Goal: Information Seeking & Learning: Compare options

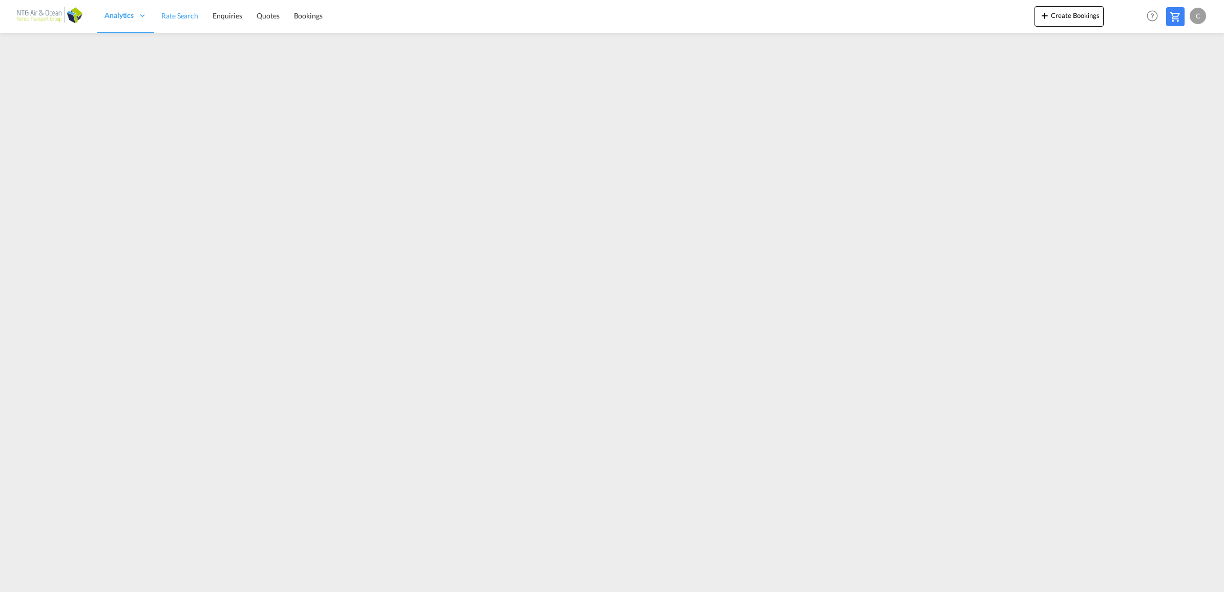
drag, startPoint x: 154, startPoint y: 19, endPoint x: 164, endPoint y: 18, distance: 10.3
click at [156, 19] on link "Rate Search" at bounding box center [179, 15] width 51 height 33
click at [164, 18] on span "Rate Search" at bounding box center [179, 15] width 37 height 9
